Goal: Transaction & Acquisition: Book appointment/travel/reservation

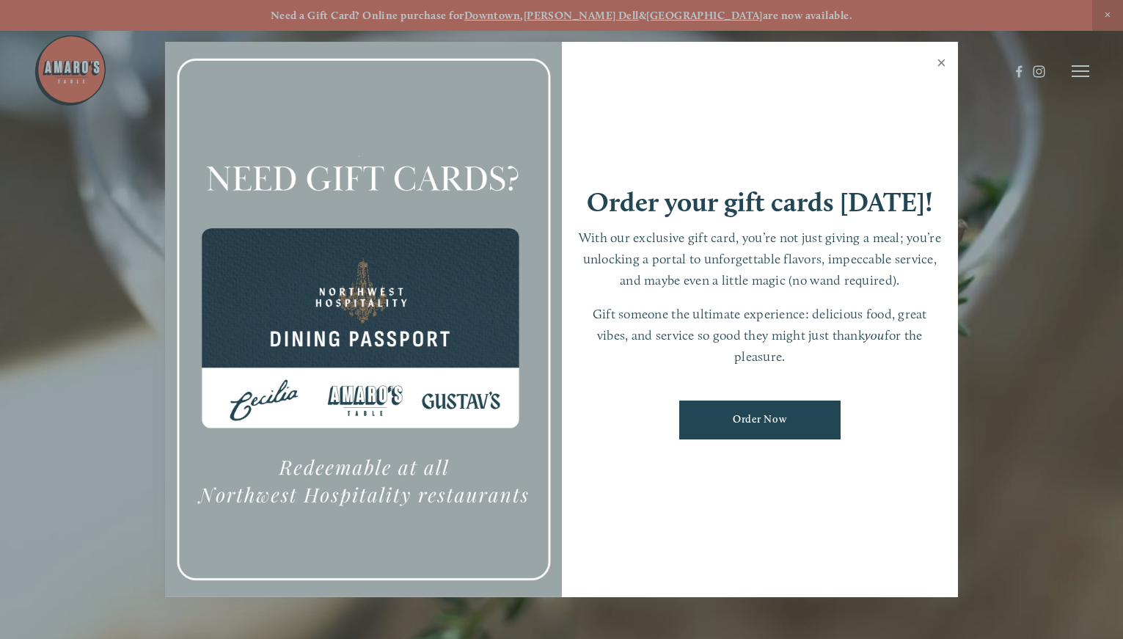
click at [693, 61] on link "Close" at bounding box center [941, 64] width 29 height 41
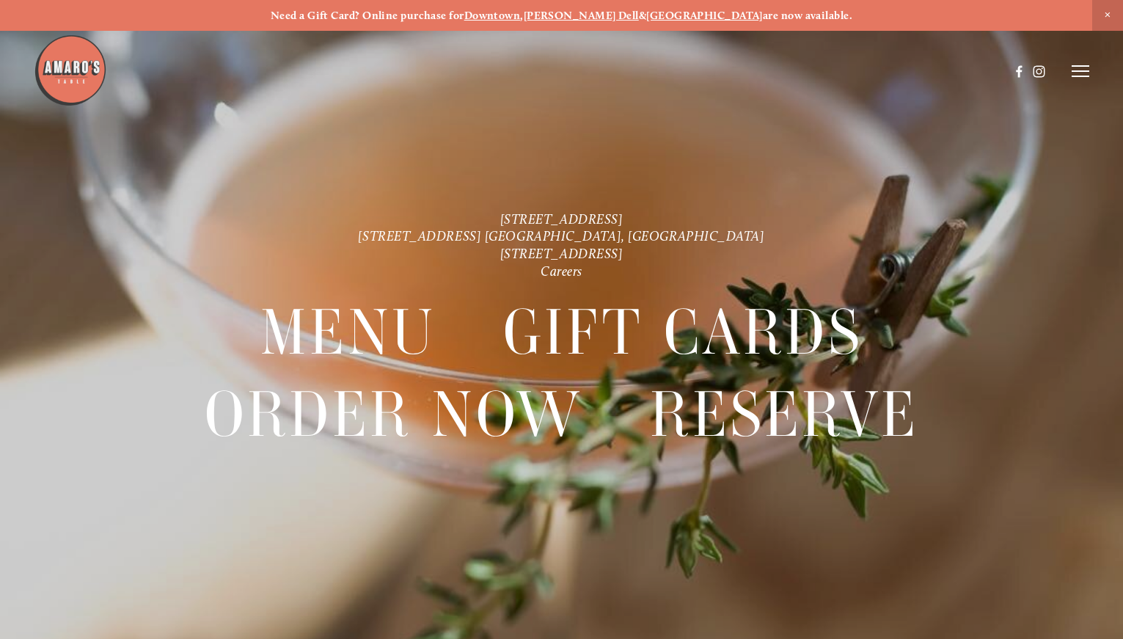
click at [521, 15] on strong "Downtown" at bounding box center [492, 15] width 56 height 13
click at [693, 71] on line at bounding box center [1081, 71] width 18 height 0
click at [693, 73] on span "Reserve" at bounding box center [989, 71] width 34 height 12
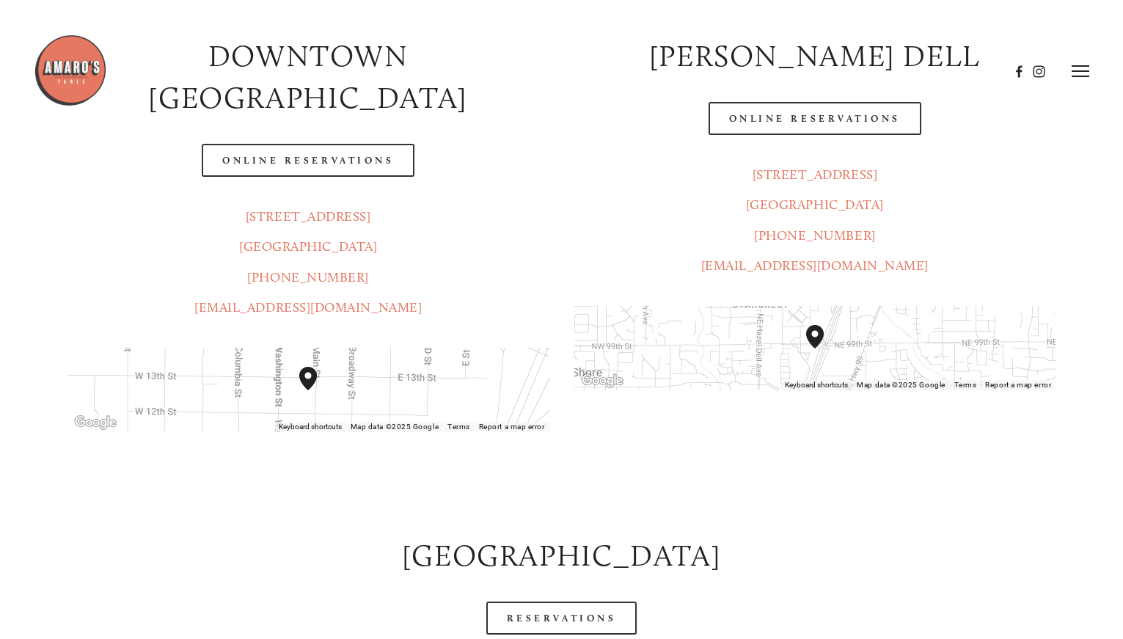
scroll to position [216, 0]
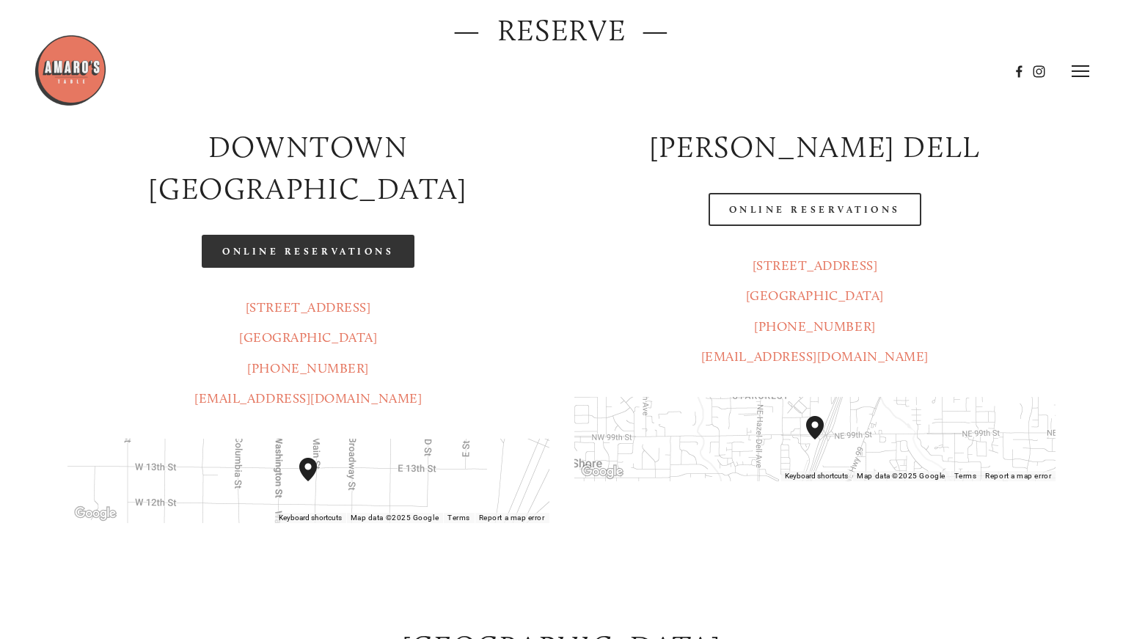
click at [357, 235] on link "Online Reservations" at bounding box center [308, 251] width 213 height 33
